Goal: Complete application form

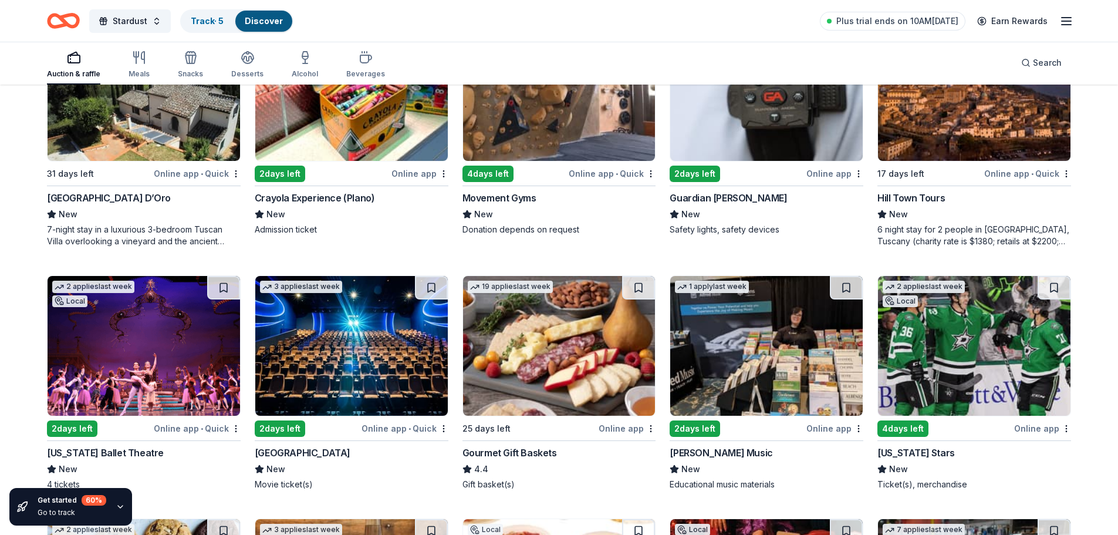
scroll to position [1808, 0]
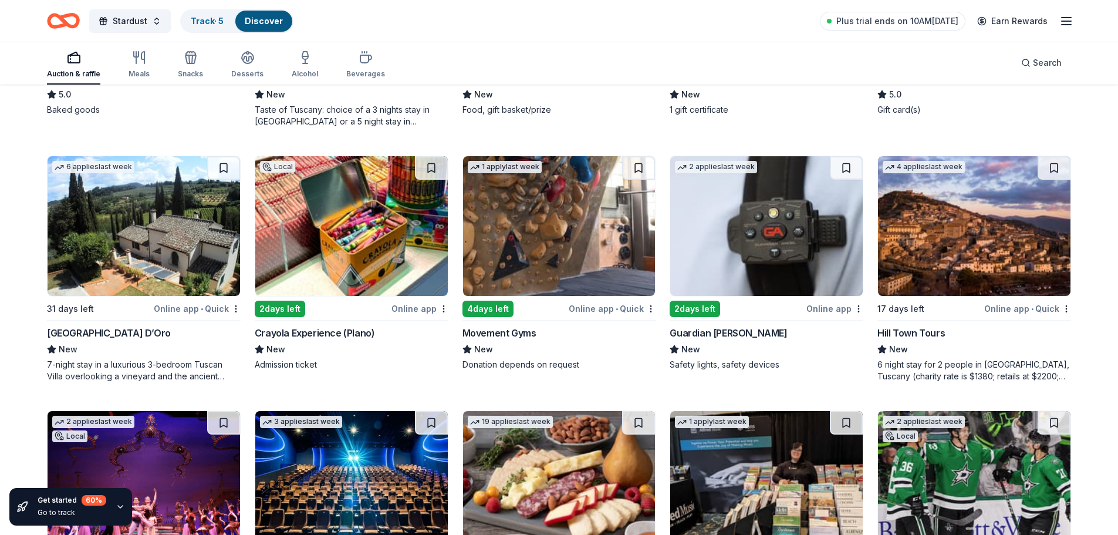
click at [518, 262] on img at bounding box center [559, 226] width 193 height 140
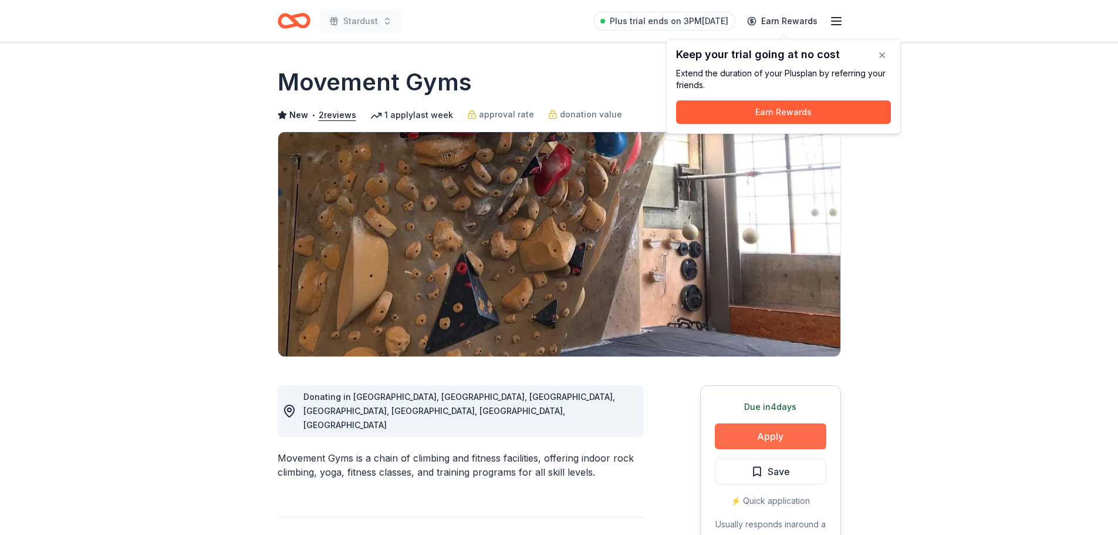
click at [788, 438] on button "Apply" at bounding box center [771, 436] width 112 height 26
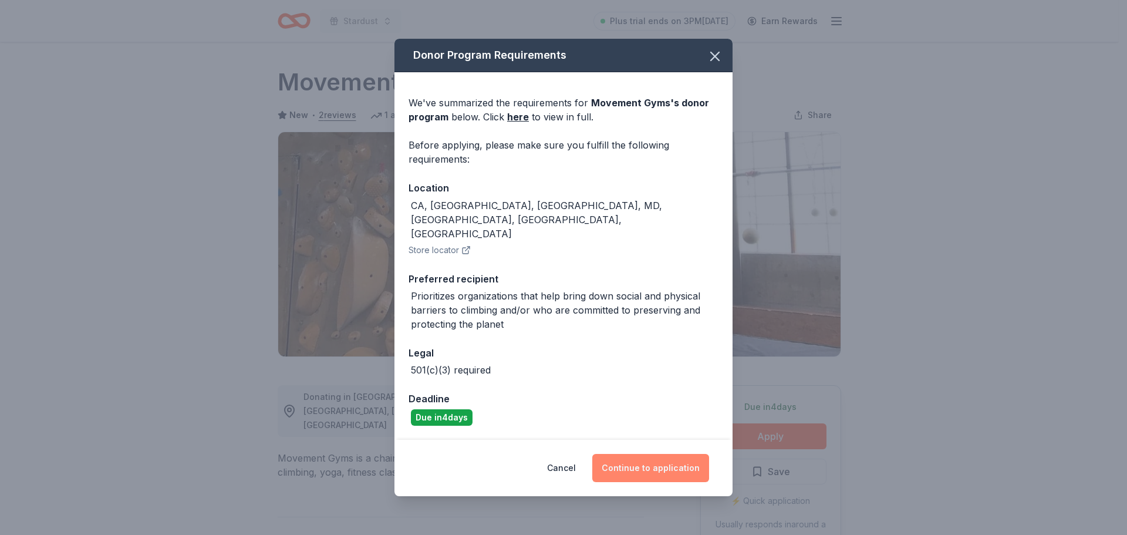
click at [671, 454] on button "Continue to application" at bounding box center [650, 468] width 117 height 28
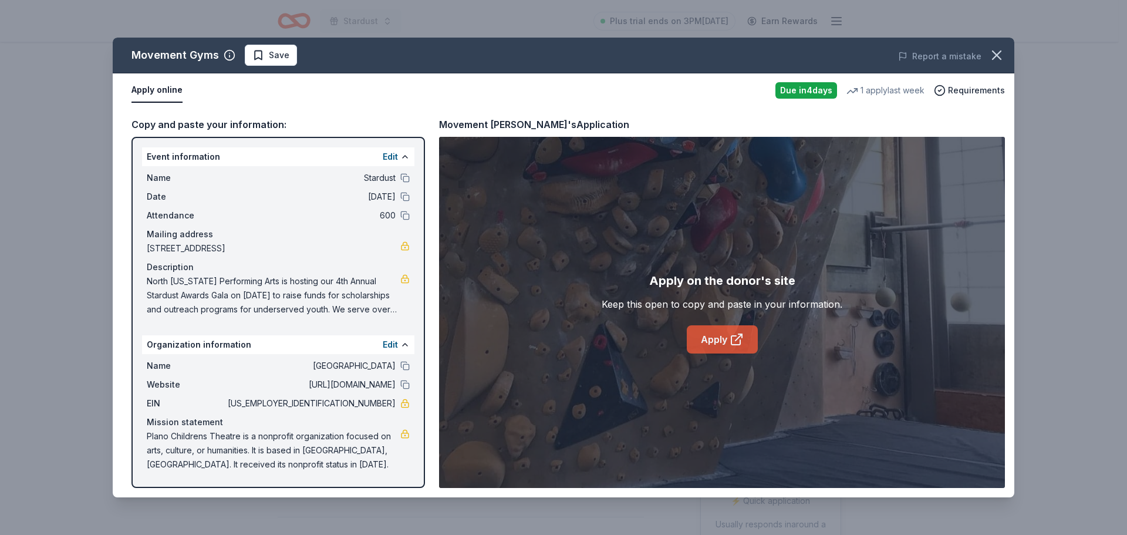
click at [727, 343] on link "Apply" at bounding box center [722, 339] width 71 height 28
